Goal: Find specific fact: Find specific fact

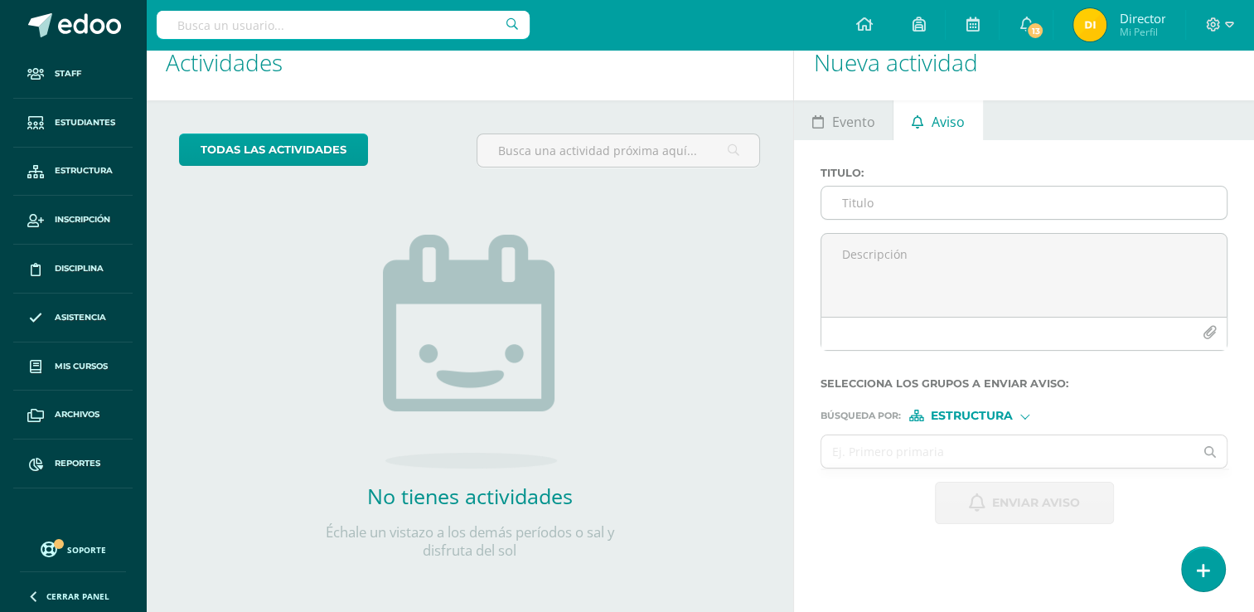
click at [883, 209] on input "Titulo :" at bounding box center [1023, 202] width 405 height 32
drag, startPoint x: 880, startPoint y: 254, endPoint x: 886, endPoint y: 307, distance: 53.4
click at [886, 307] on textarea at bounding box center [1023, 275] width 405 height 83
click at [988, 415] on span "Estructura" at bounding box center [972, 415] width 82 height 9
click at [966, 456] on span "Persona" at bounding box center [978, 457] width 60 height 9
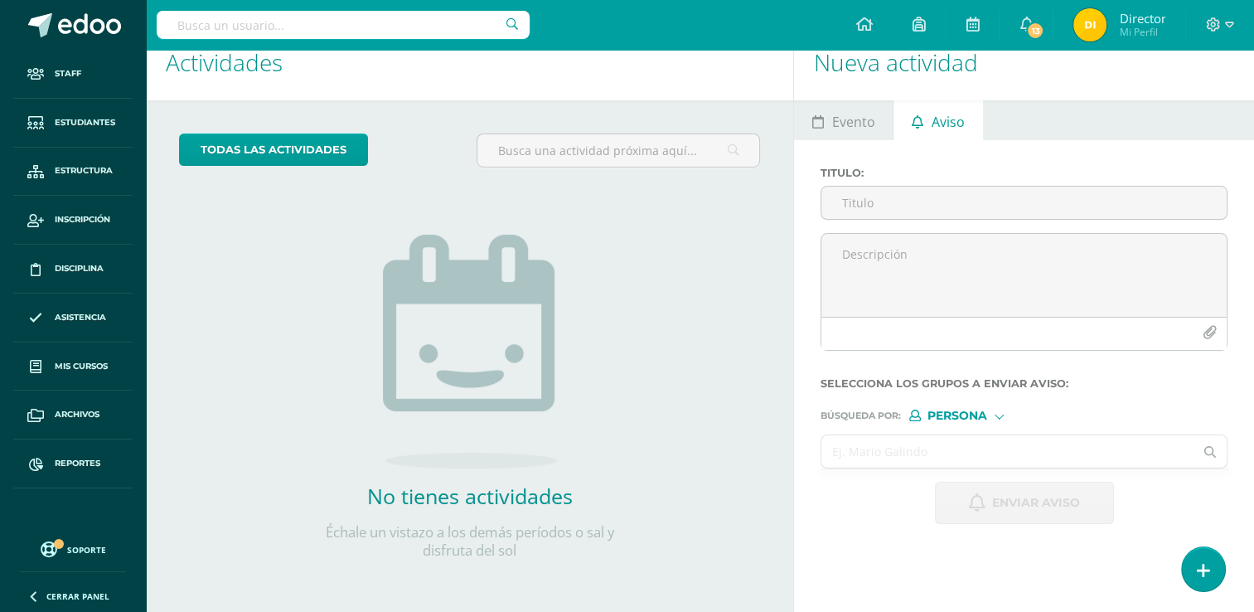
click at [892, 462] on input "text" at bounding box center [1007, 451] width 372 height 32
type input "[PERSON_NAME]"
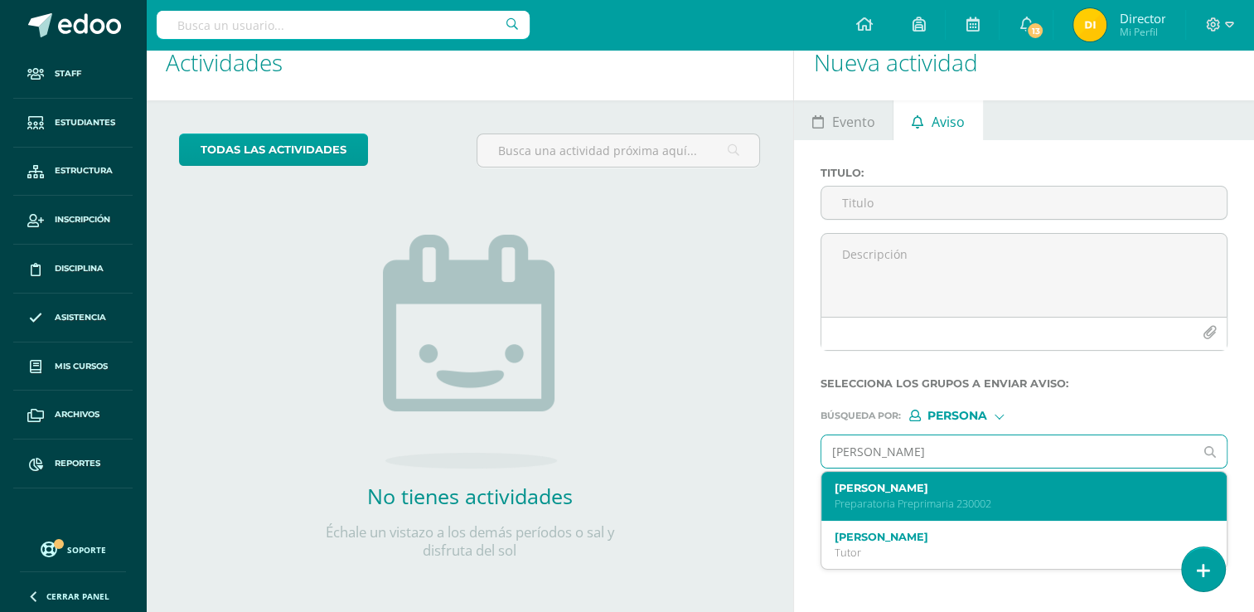
click at [882, 490] on label "[PERSON_NAME]" at bounding box center [1016, 488] width 363 height 12
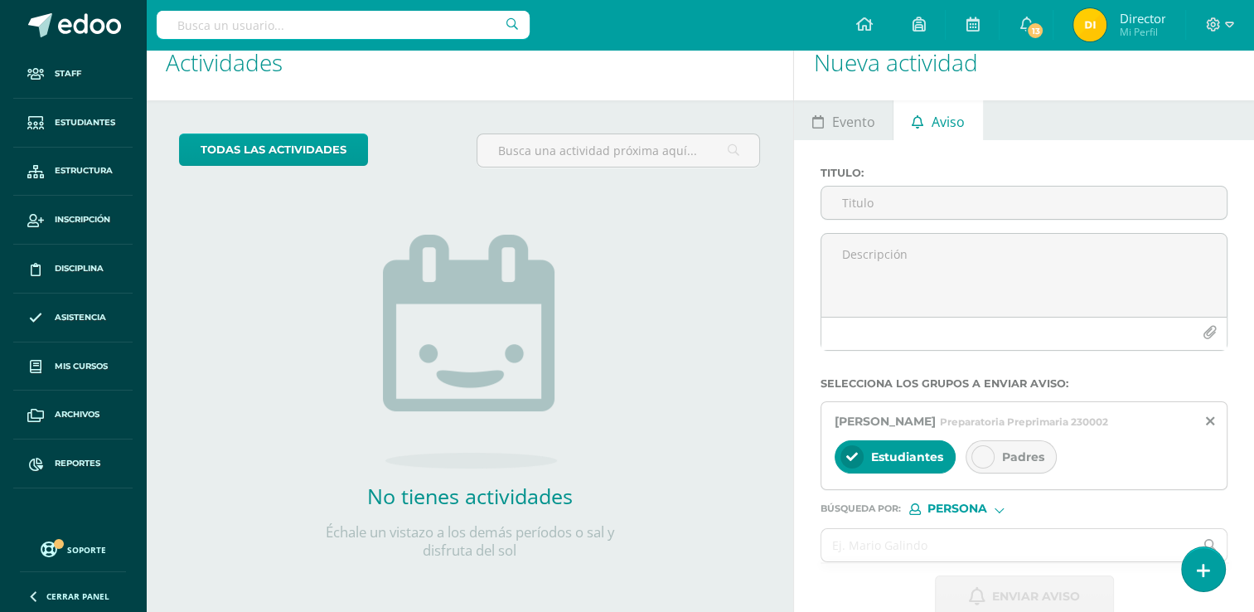
click at [985, 460] on icon at bounding box center [983, 457] width 12 height 12
click at [1212, 415] on icon at bounding box center [1210, 421] width 8 height 14
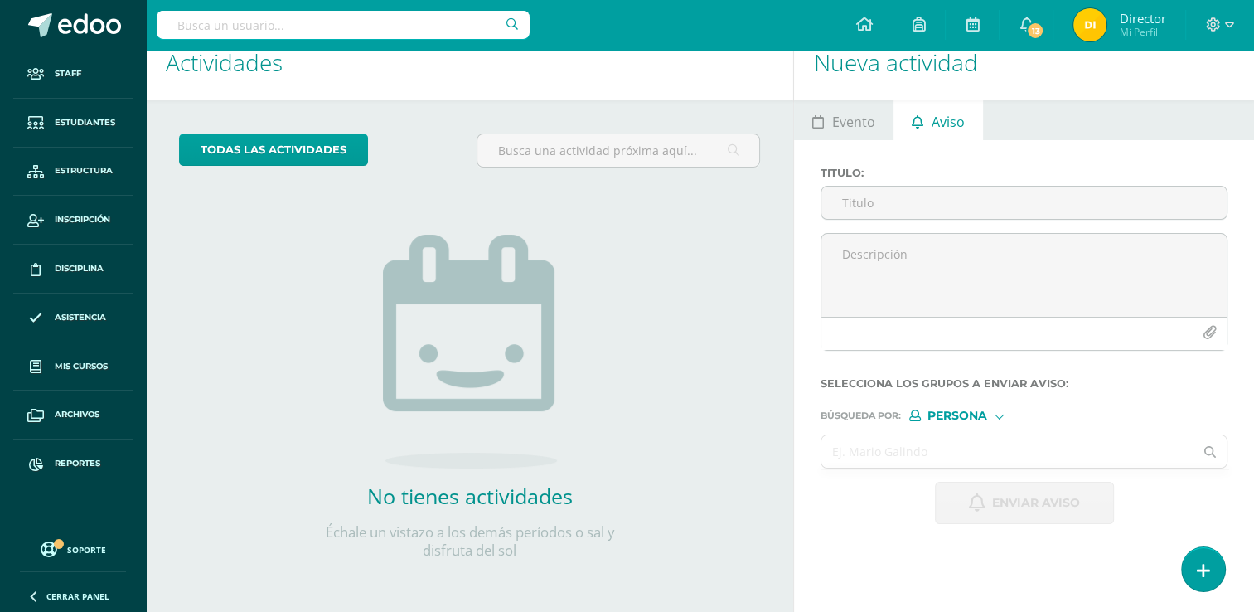
click at [956, 458] on input "text" at bounding box center [1007, 451] width 372 height 32
type input "[PERSON_NAME]"
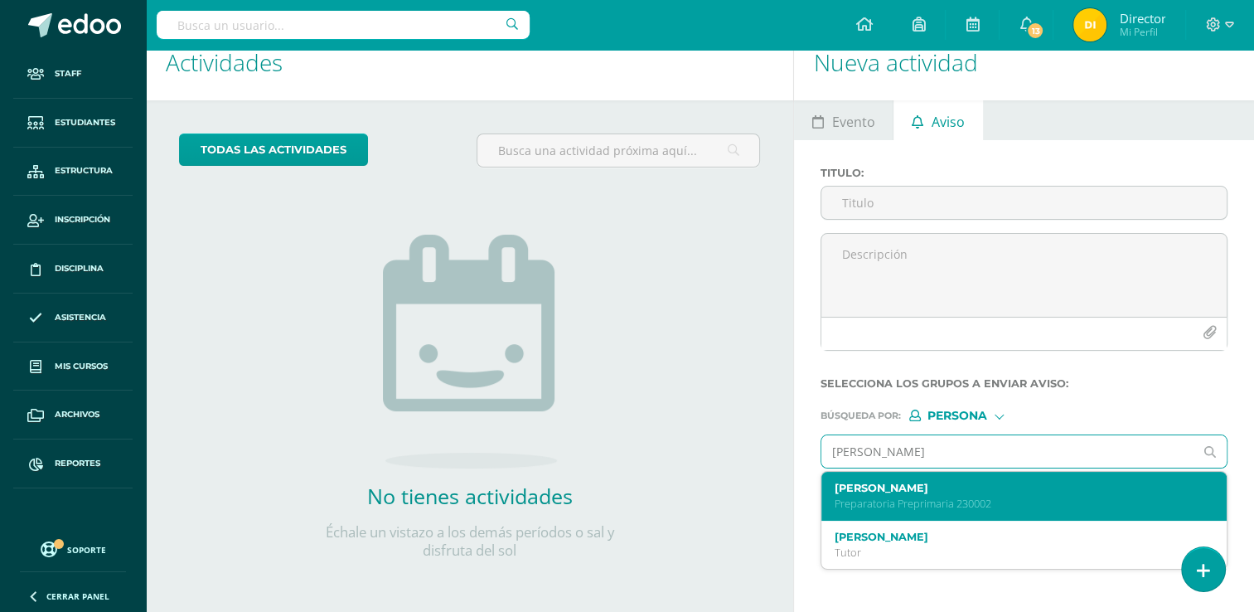
click at [1055, 507] on p "Preparatoria Preprimaria 230002" at bounding box center [1016, 503] width 363 height 14
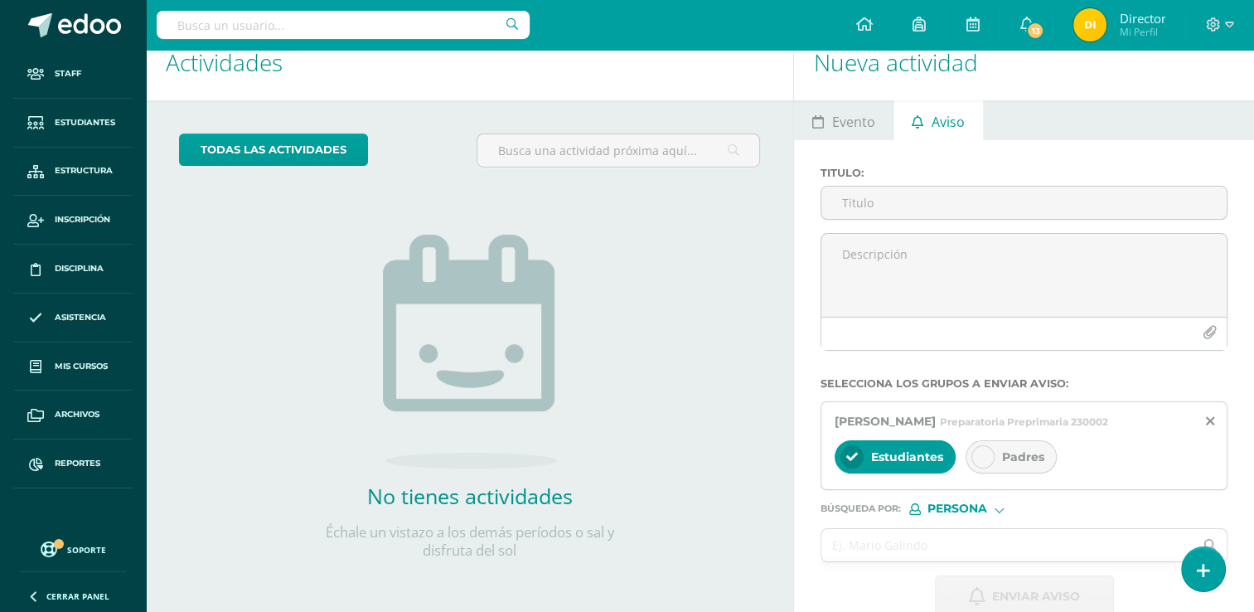
click at [995, 447] on div "Padres" at bounding box center [1011, 456] width 91 height 33
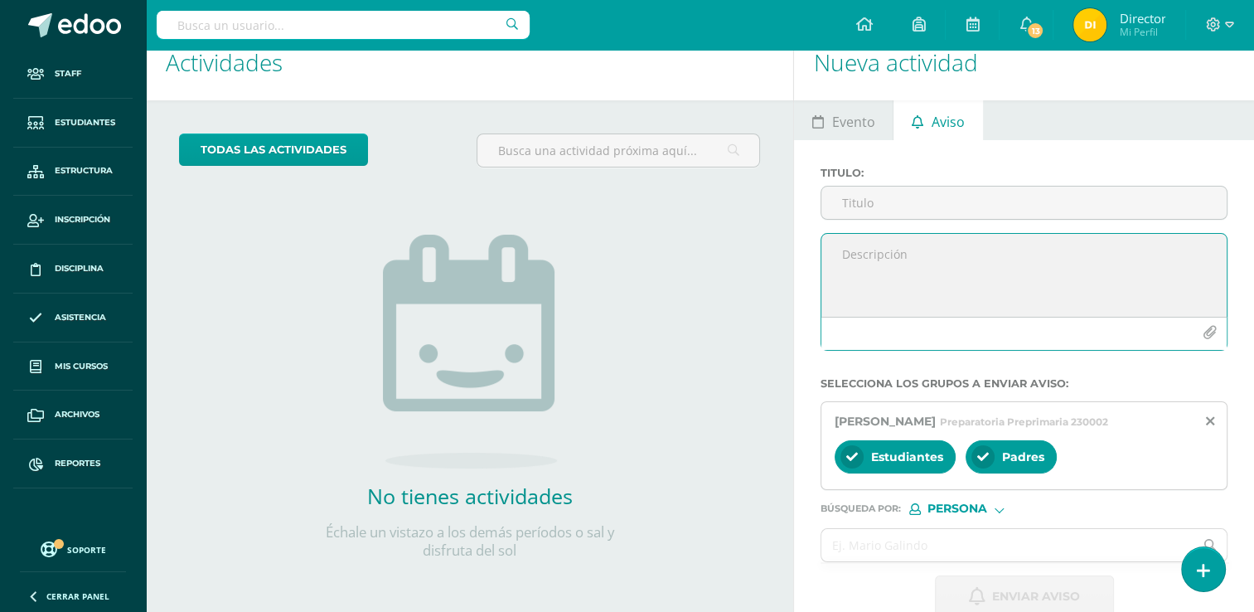
click at [916, 265] on textarea at bounding box center [1023, 275] width 405 height 83
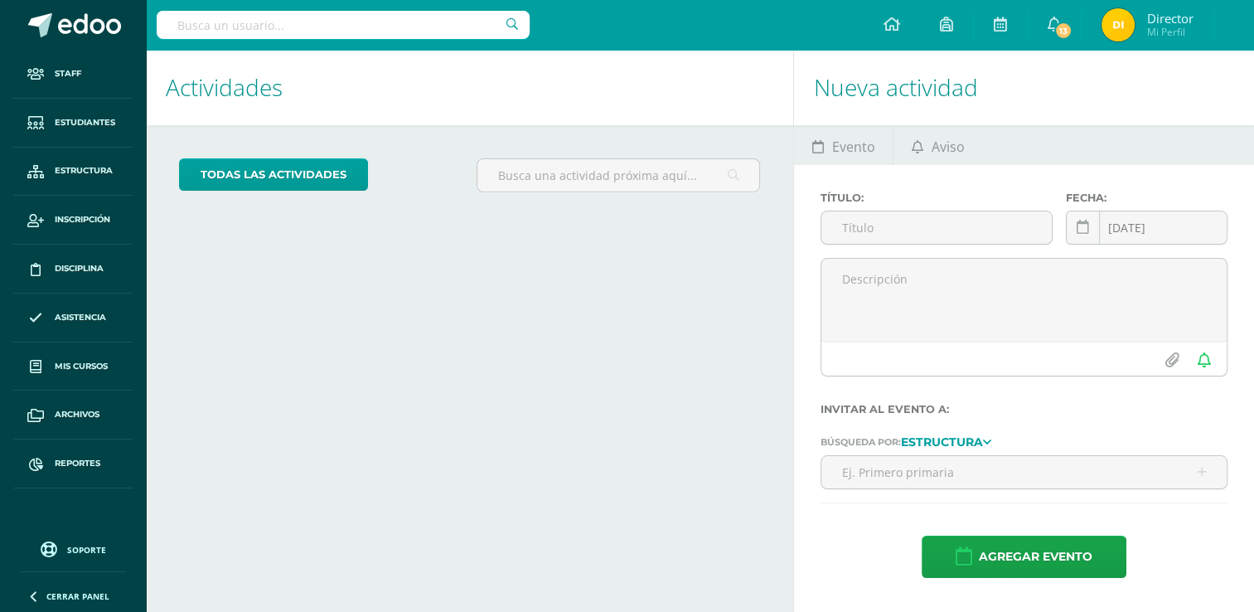
click at [420, 28] on input "text" at bounding box center [343, 25] width 373 height 28
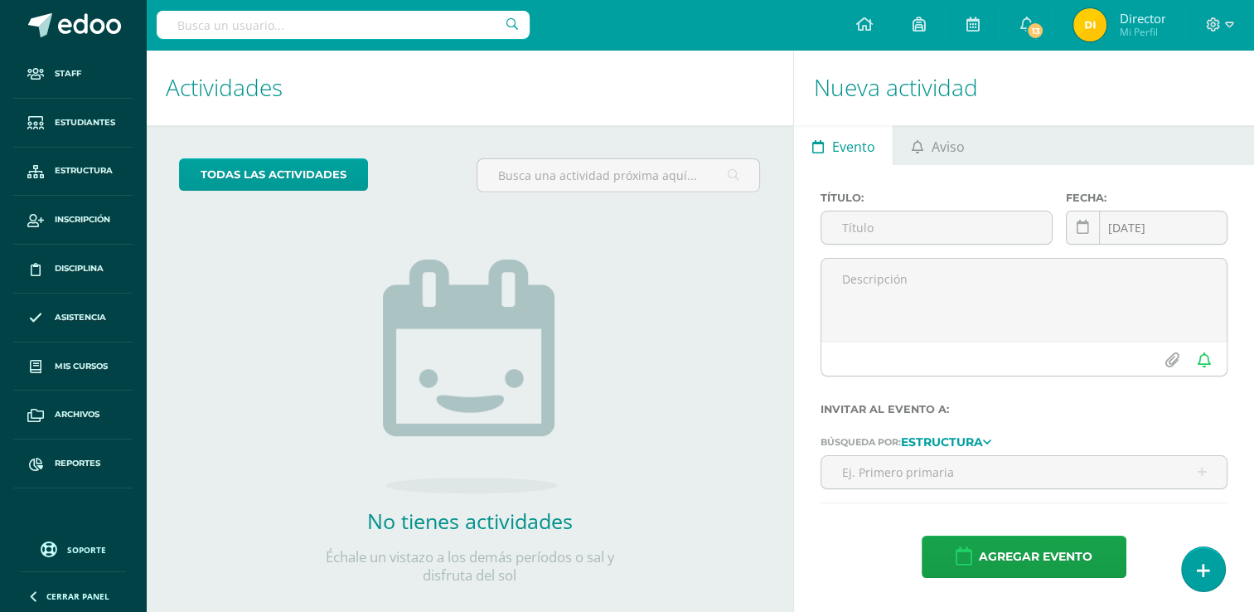
click at [420, 28] on input "text" at bounding box center [343, 25] width 373 height 28
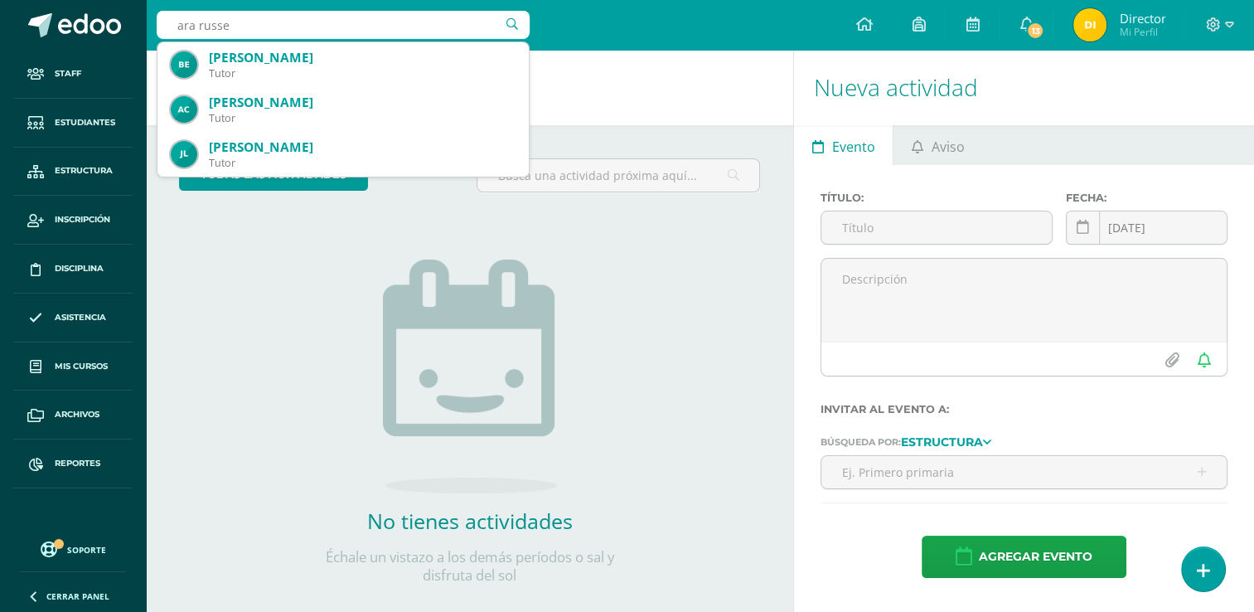
type input "ara russel"
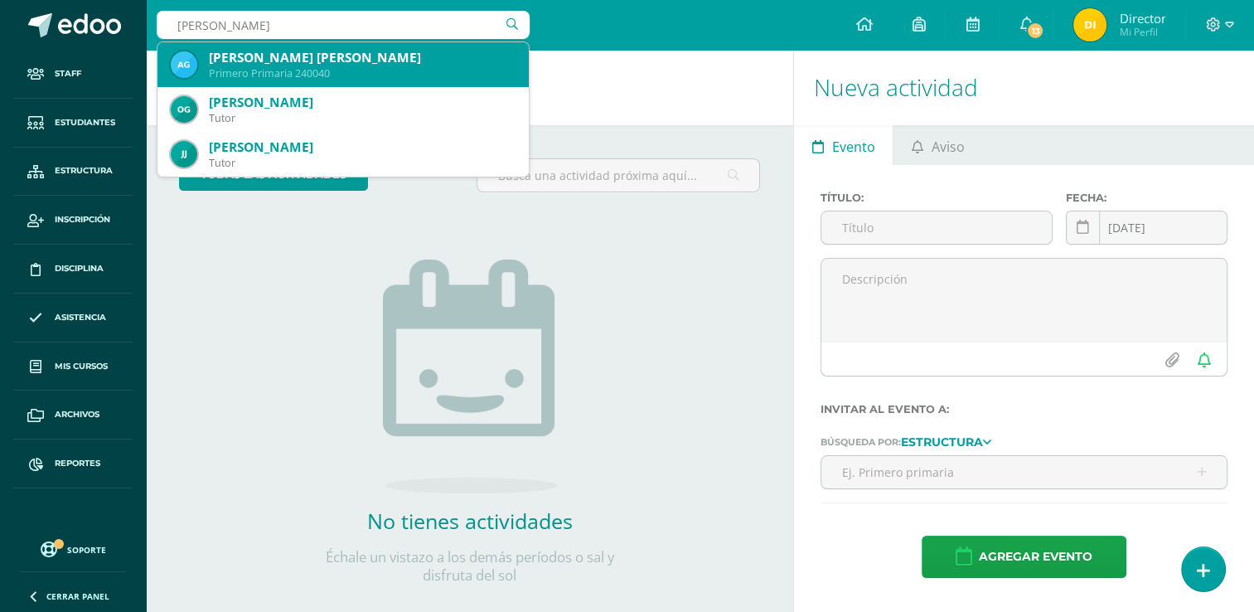
click at [395, 71] on div "Primero Primaria 240040" at bounding box center [362, 73] width 307 height 14
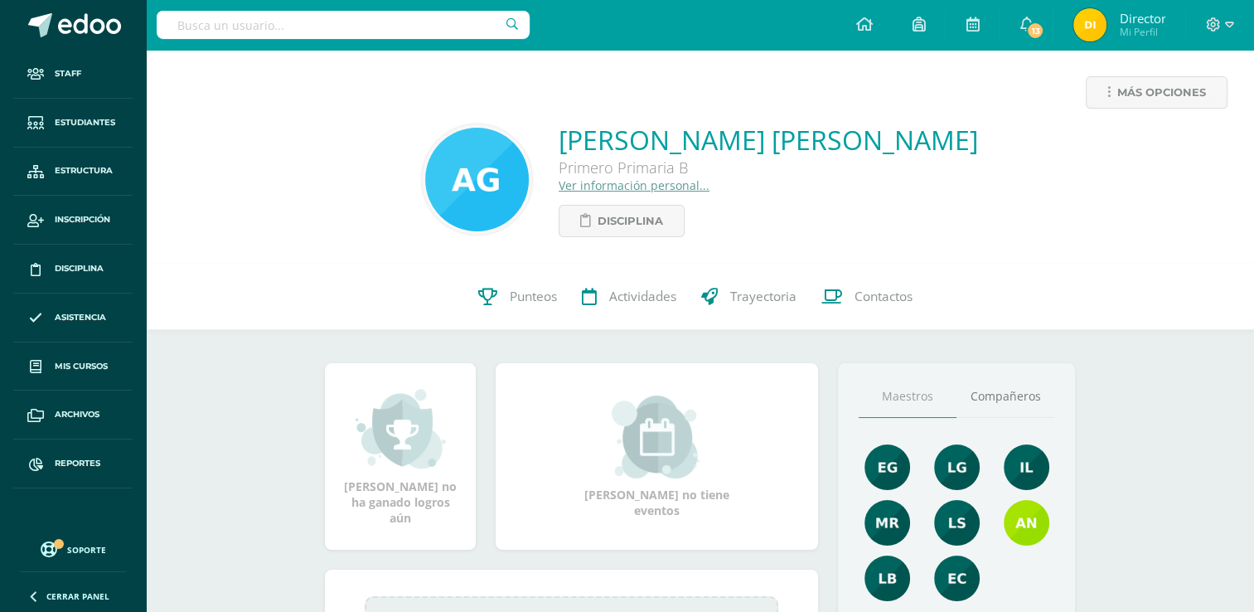
click at [673, 184] on link "Ver información personal..." at bounding box center [634, 185] width 151 height 16
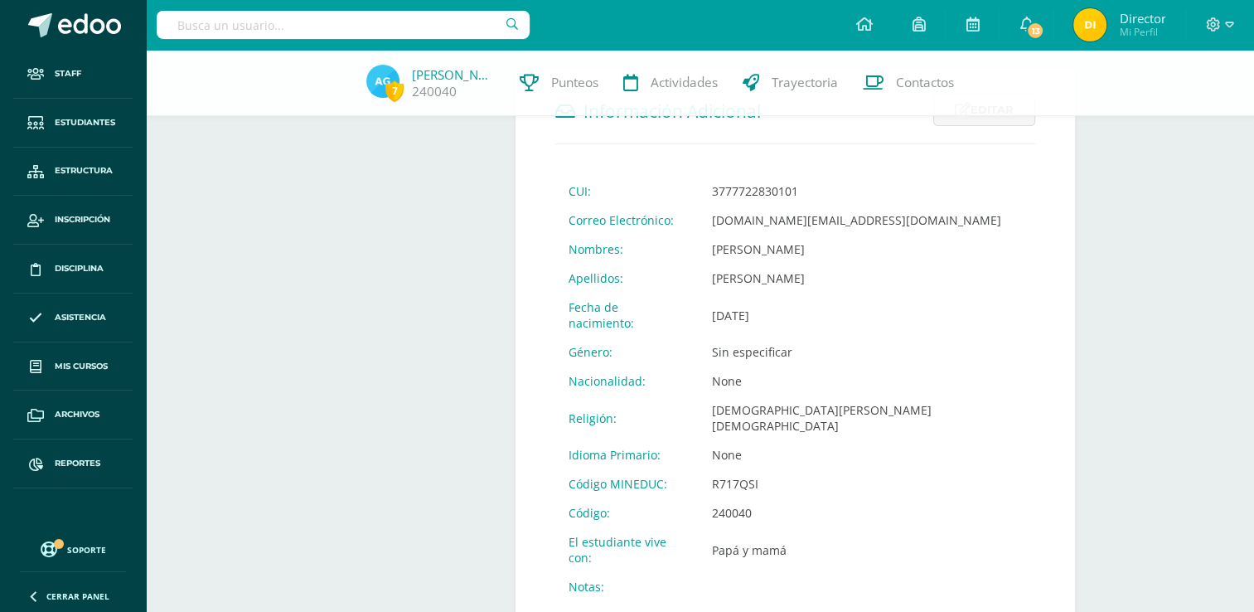
scroll to position [580, 0]
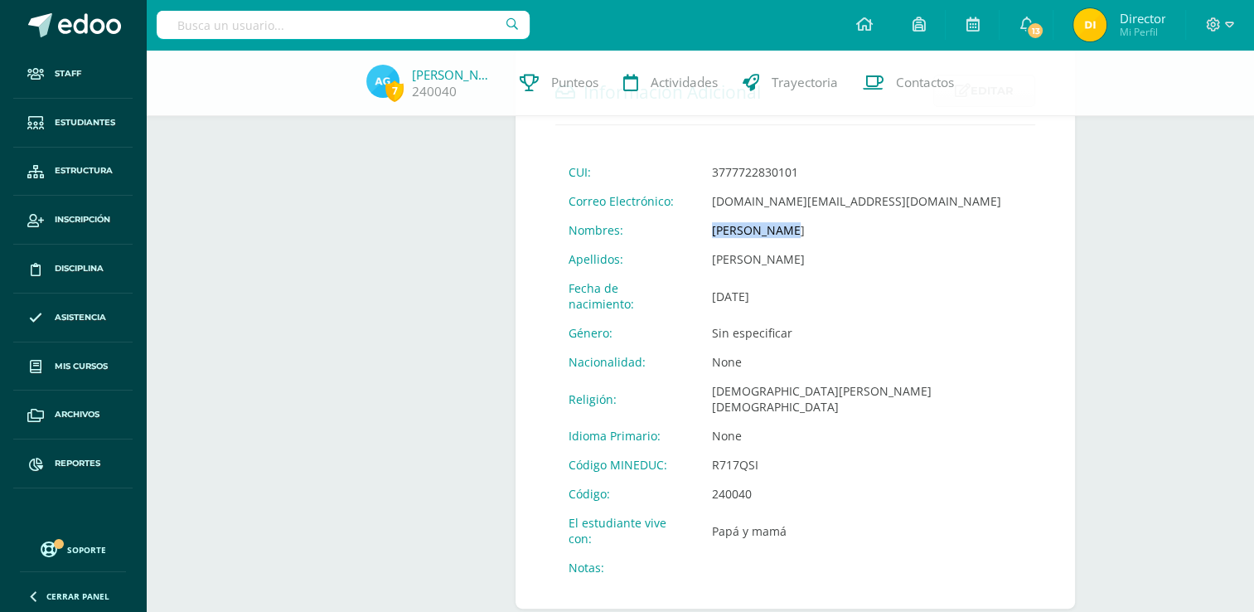
drag, startPoint x: 712, startPoint y: 250, endPoint x: 816, endPoint y: 254, distance: 103.7
click at [816, 244] on td "Ara Mahanaim" at bounding box center [867, 229] width 336 height 29
copy td "Ara Mahanaim"
drag, startPoint x: 714, startPoint y: 280, endPoint x: 829, endPoint y: 282, distance: 115.2
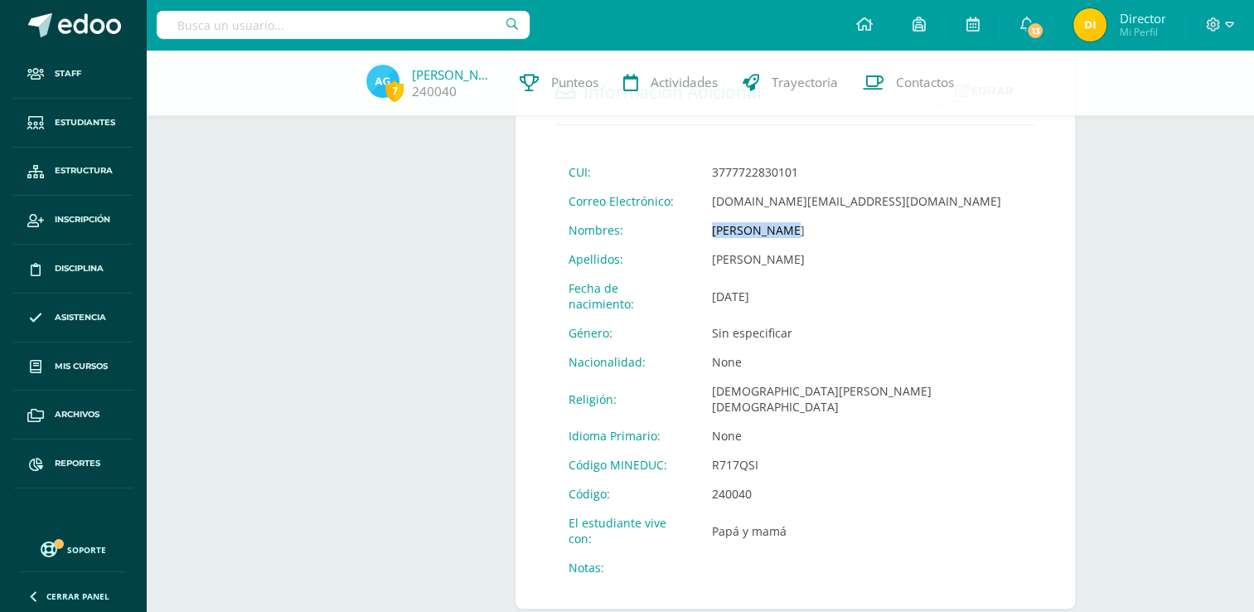
click at [829, 274] on td "Russell Salazar" at bounding box center [867, 258] width 336 height 29
copy td "Russell Salazar"
